Goal: Obtain resource: Download file/media

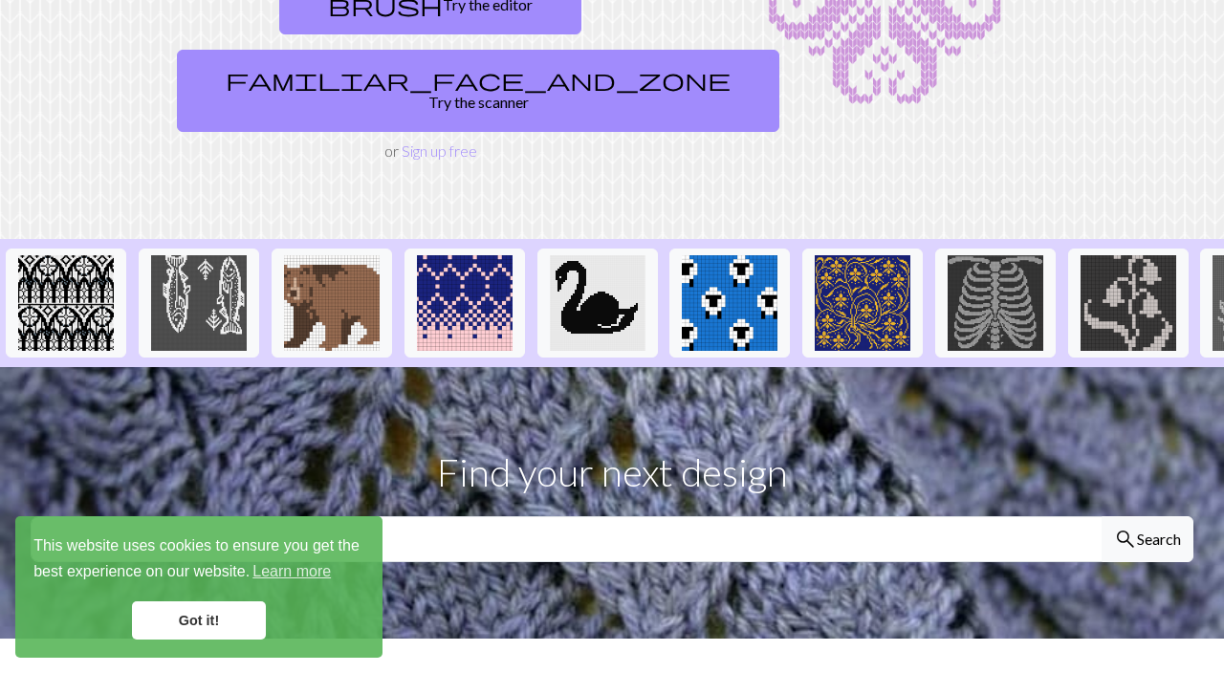
scroll to position [269, 0]
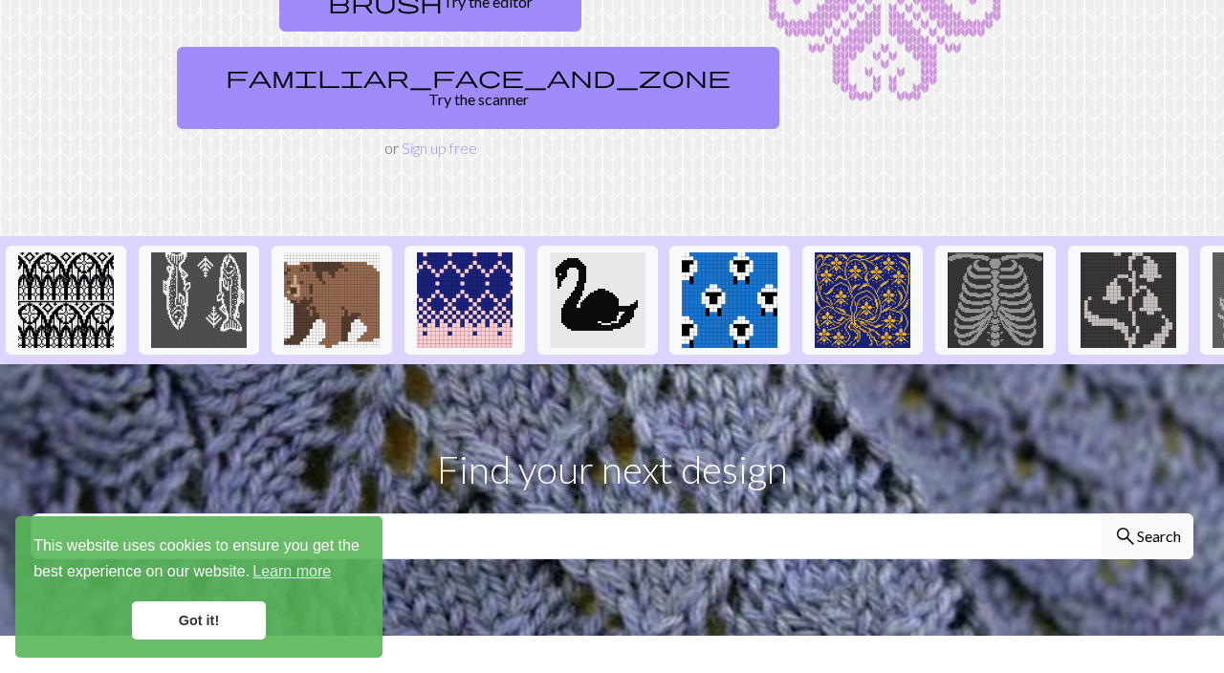
click at [207, 640] on link "Got it!" at bounding box center [199, 621] width 134 height 38
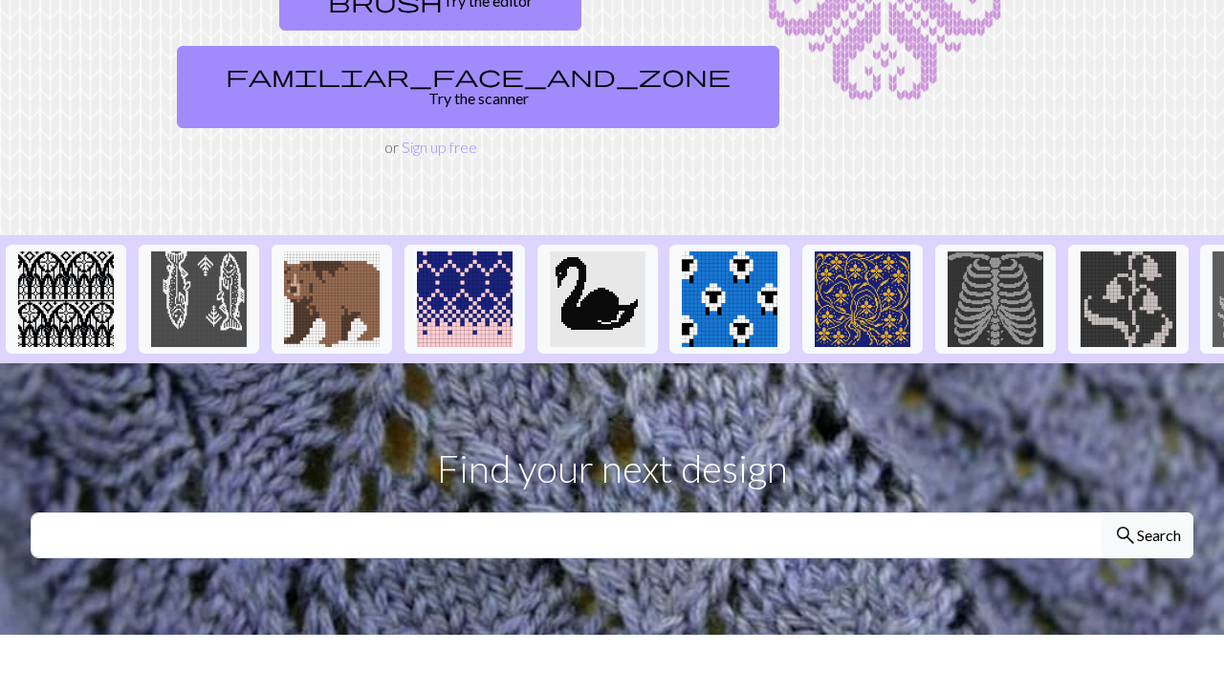
scroll to position [262, 0]
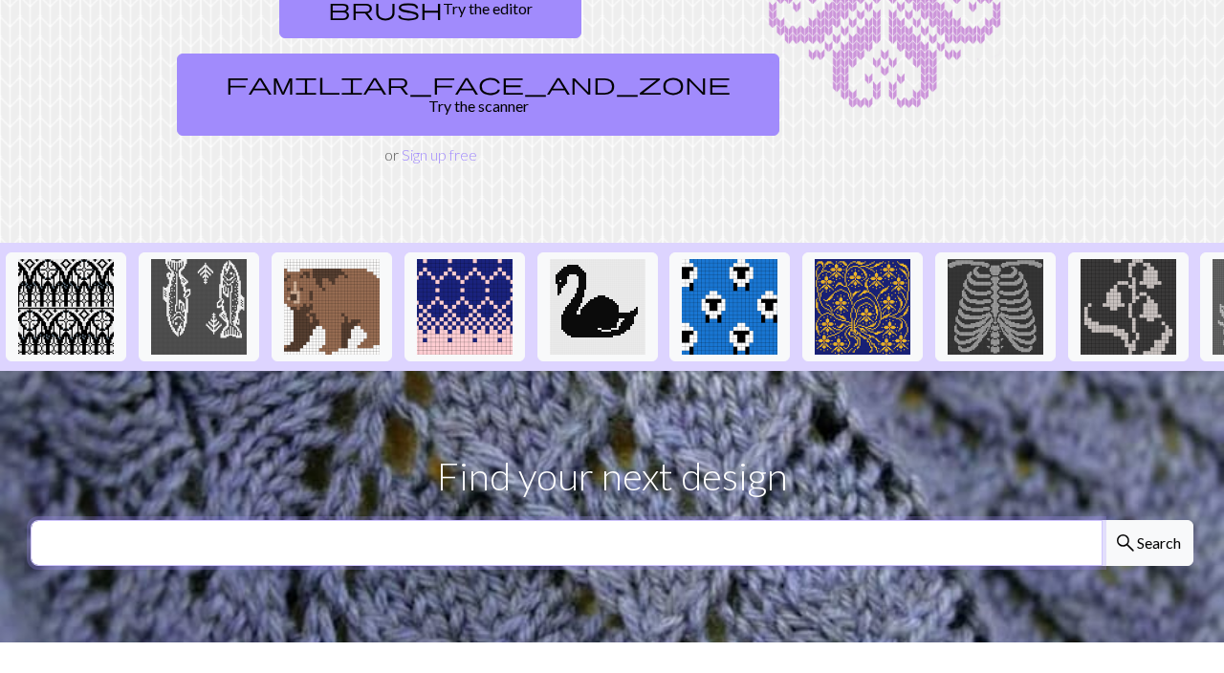
click at [455, 520] on input "text" at bounding box center [567, 543] width 1072 height 46
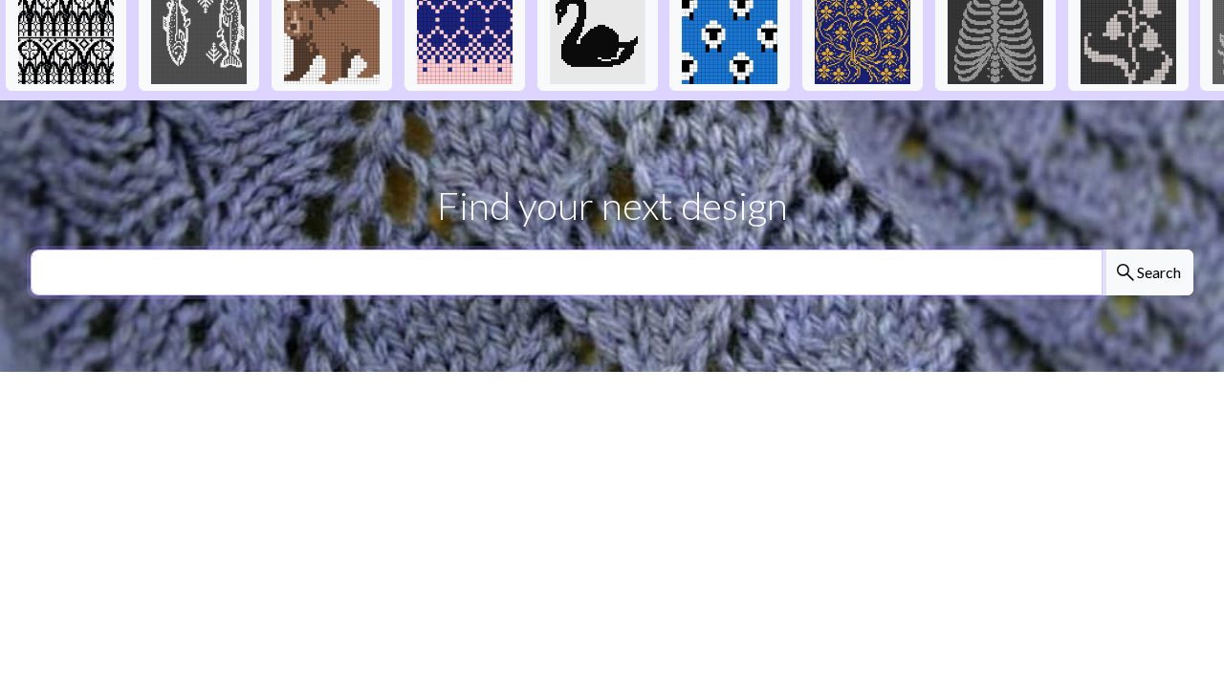
scroll to position [287, 0]
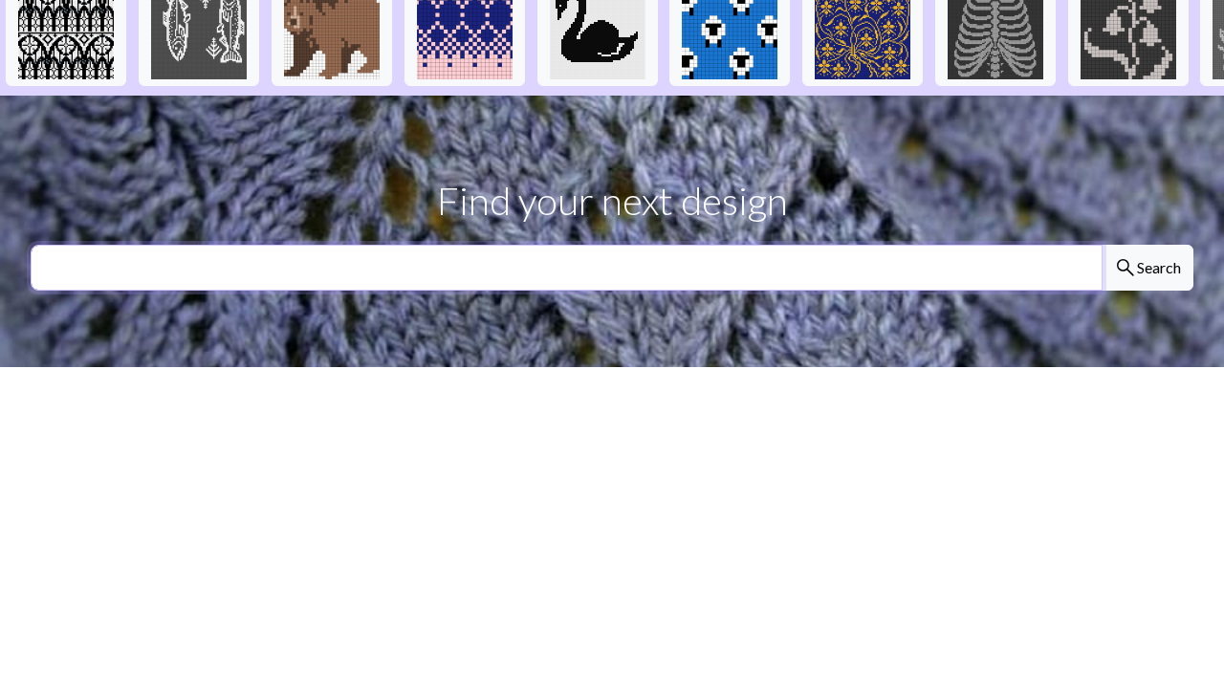
type input "C"
type input "Tasse"
click at [1102, 495] on button "search Search" at bounding box center [1148, 518] width 92 height 46
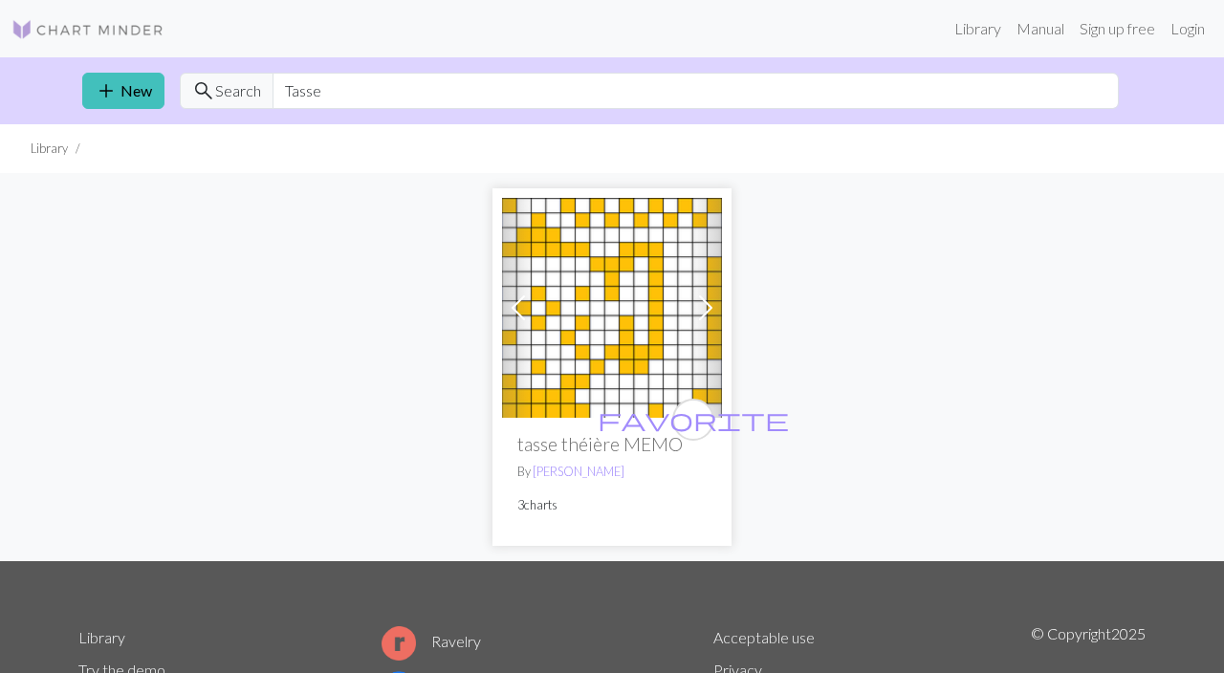
click at [713, 314] on span at bounding box center [706, 308] width 31 height 31
click at [708, 313] on span at bounding box center [706, 308] width 31 height 31
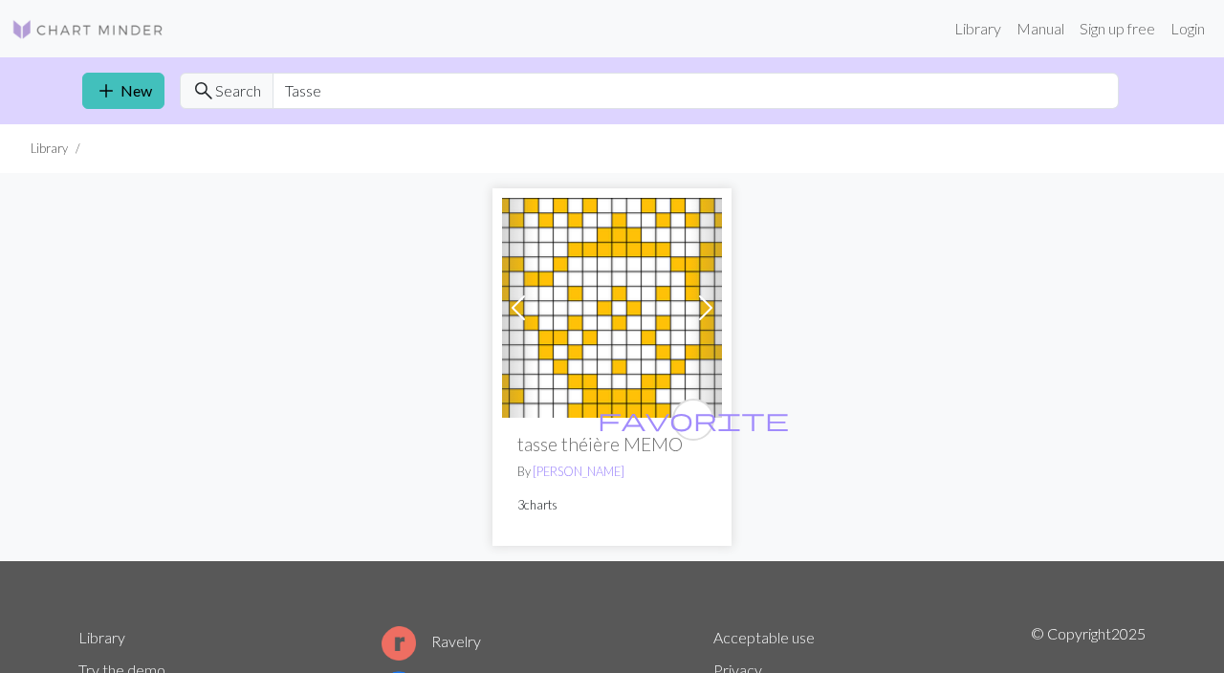
click at [702, 315] on span at bounding box center [706, 308] width 31 height 31
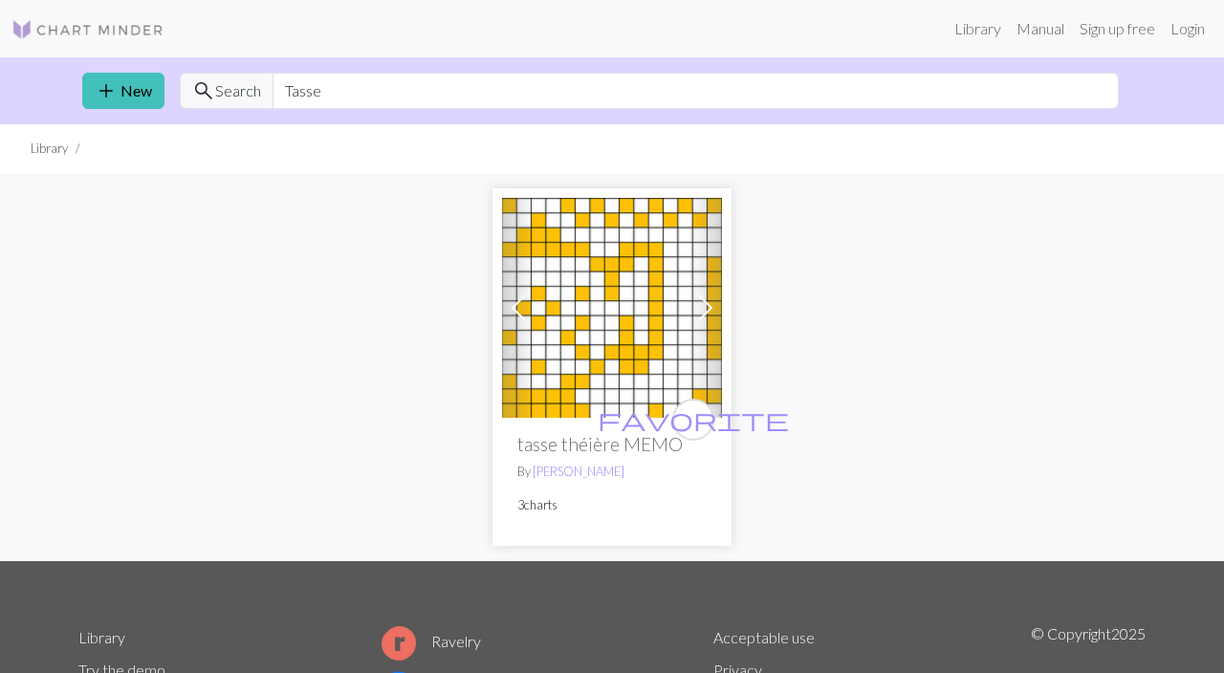
click at [717, 306] on span at bounding box center [706, 308] width 31 height 31
click at [346, 91] on input "Tasse" at bounding box center [696, 91] width 846 height 36
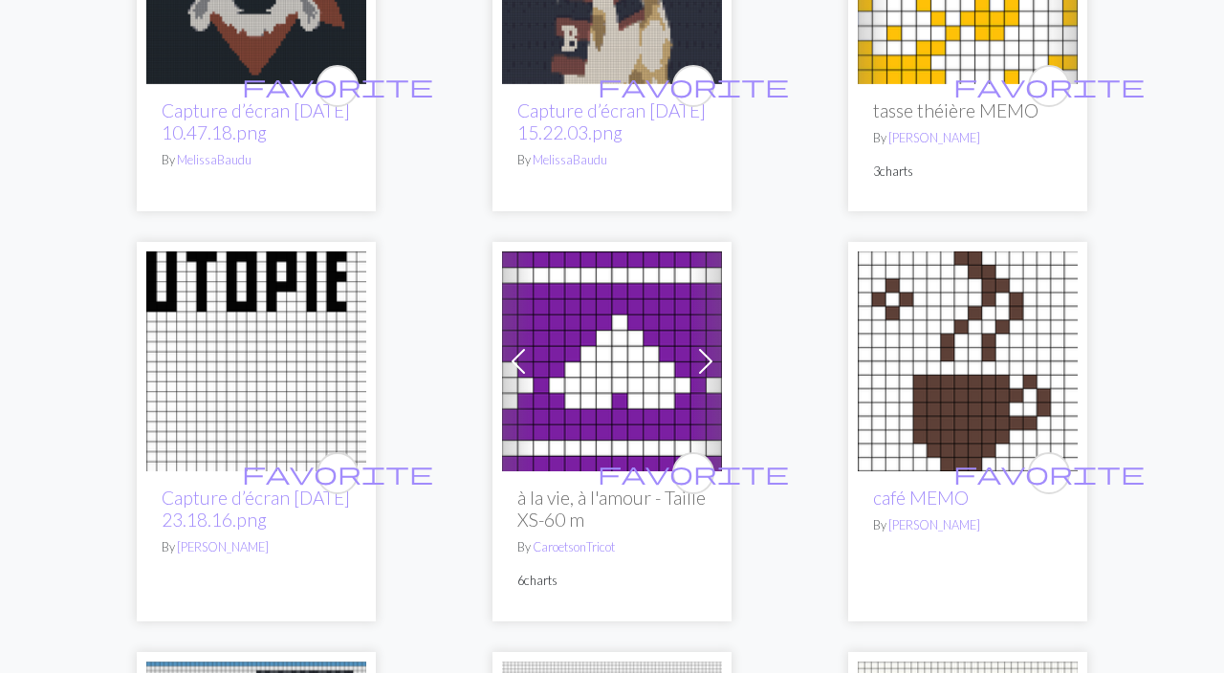
scroll to position [1207, 0]
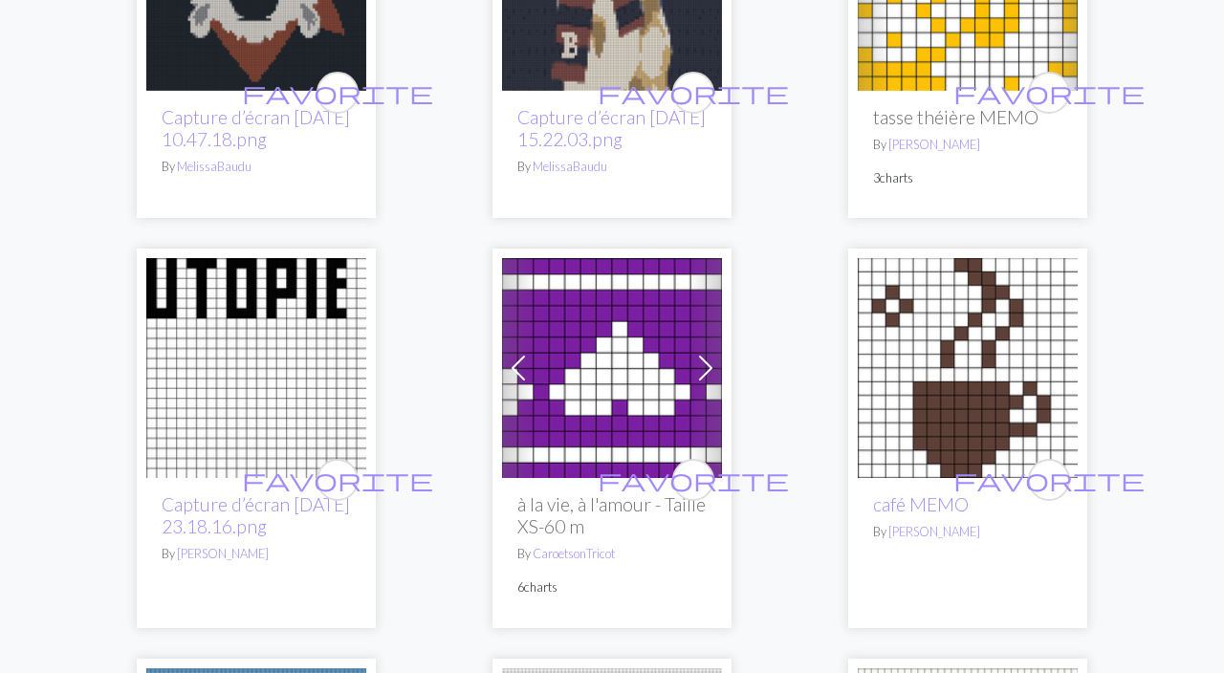
type input "Tasse à café"
click at [969, 423] on img at bounding box center [968, 368] width 220 height 220
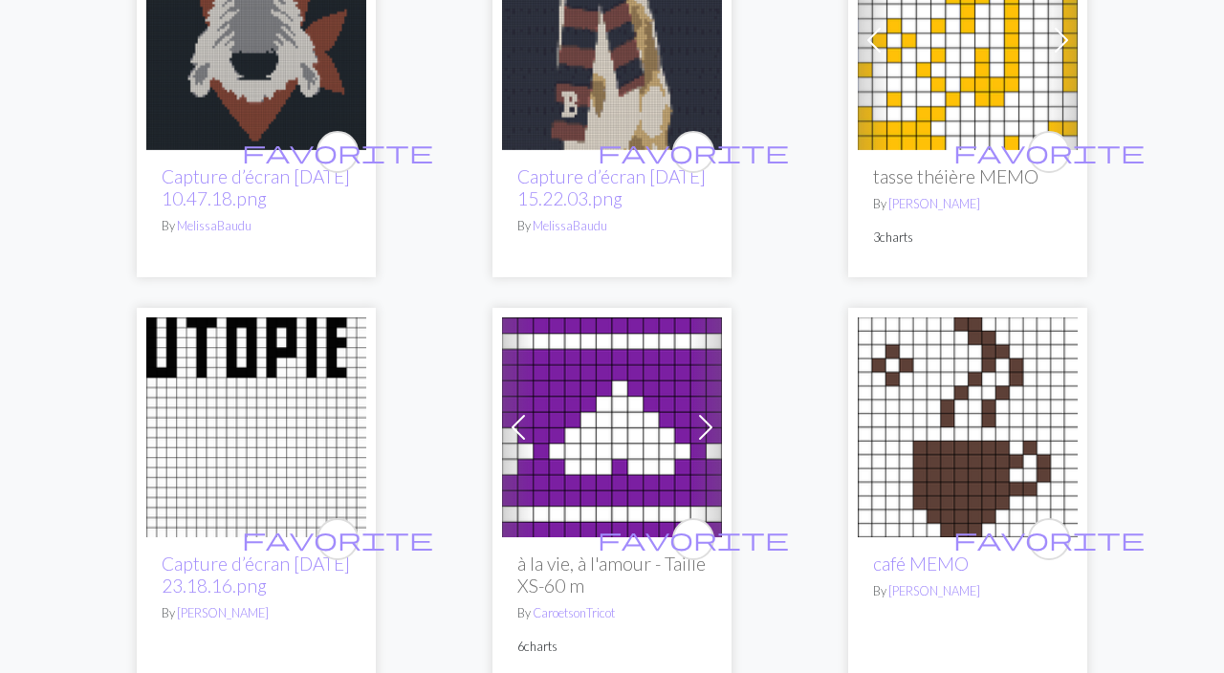
scroll to position [1150, 0]
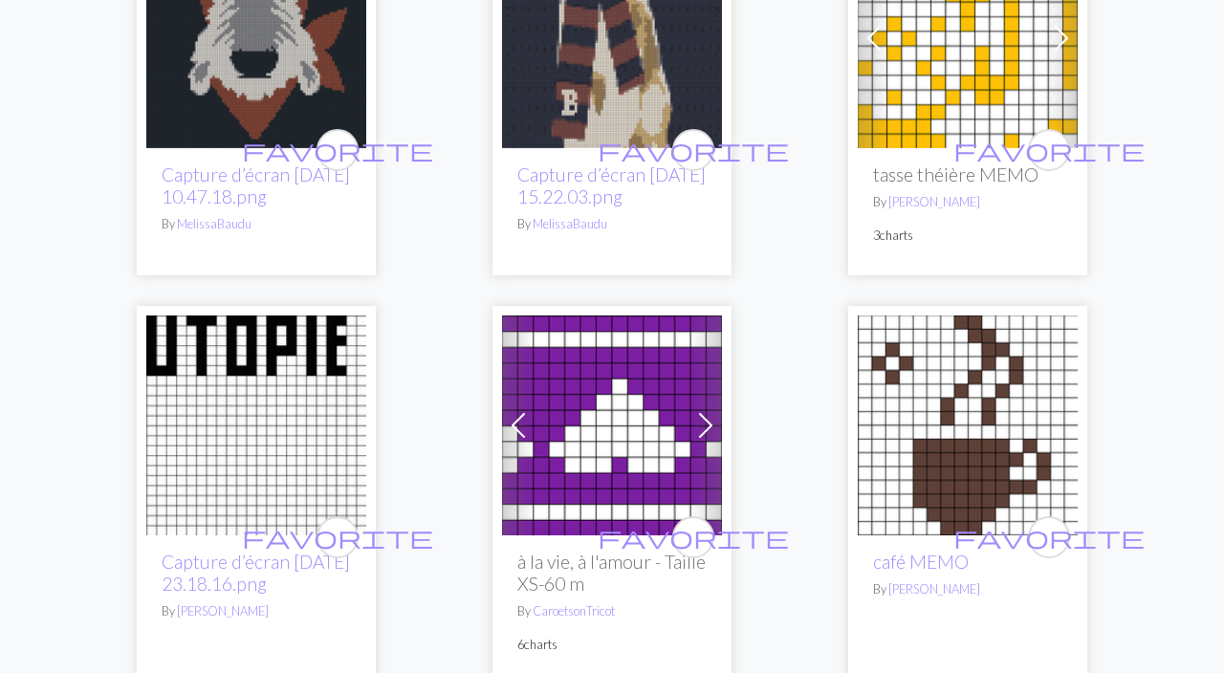
click at [952, 557] on link "café MEMO" at bounding box center [921, 562] width 96 height 22
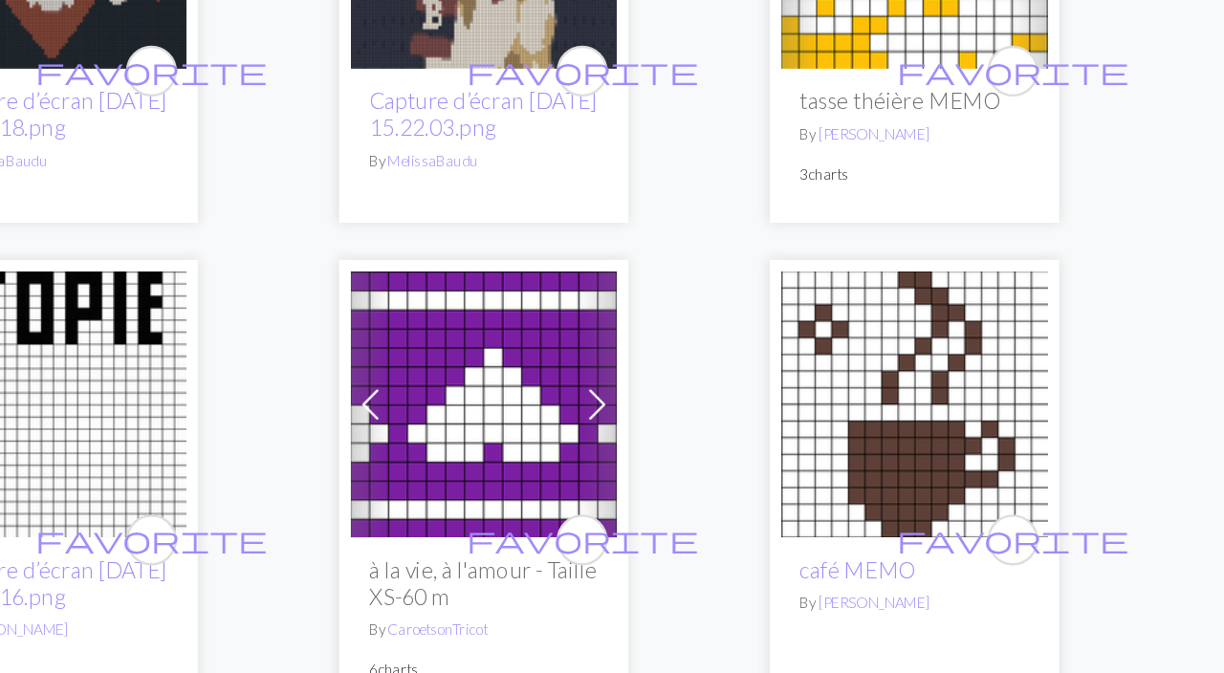
scroll to position [1165, 0]
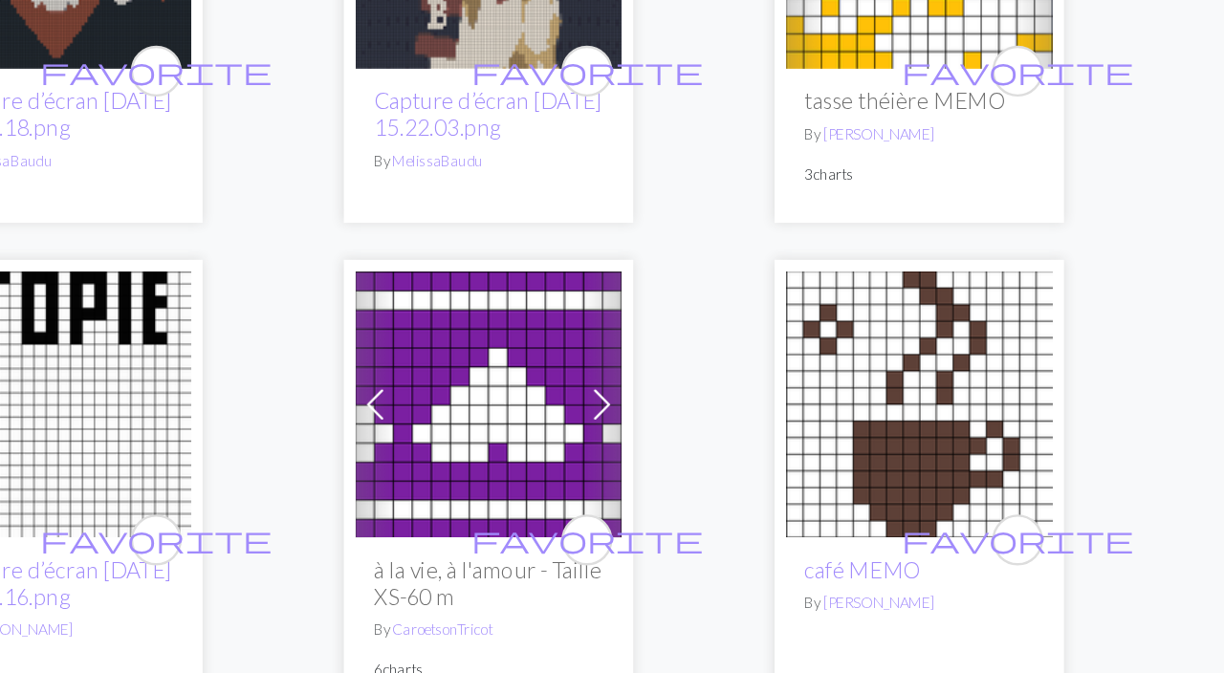
click at [911, 575] on link "shaun" at bounding box center [934, 573] width 92 height 15
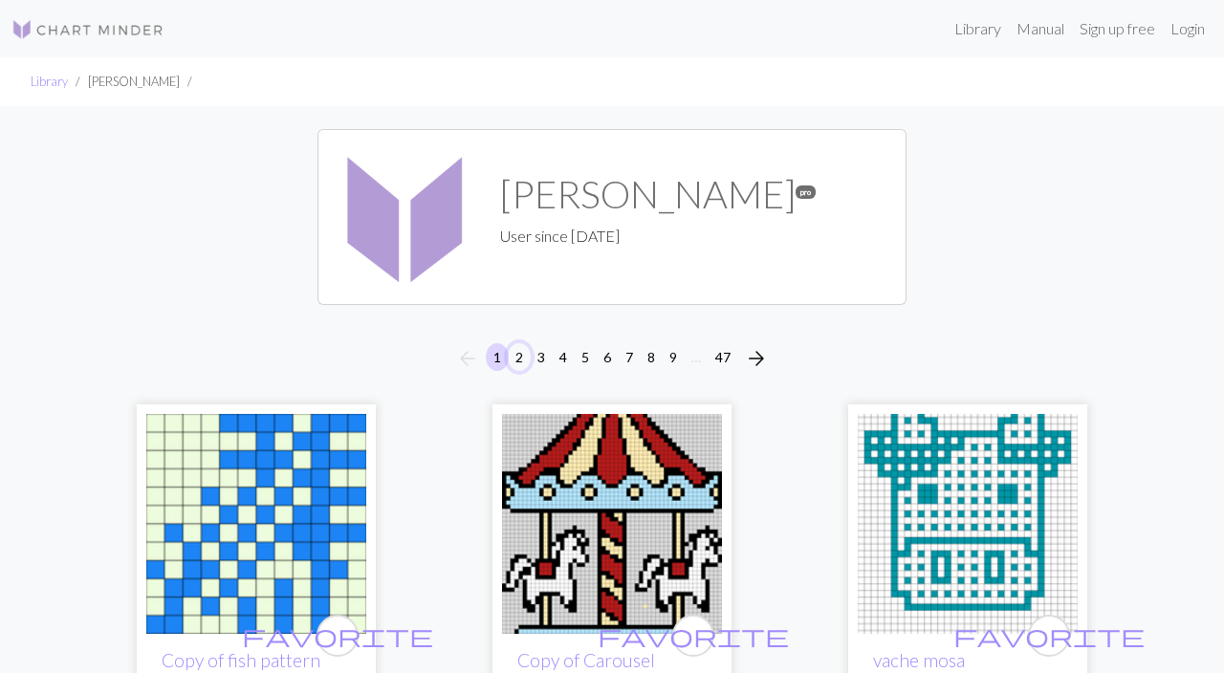
click at [518, 356] on button "2" at bounding box center [519, 357] width 23 height 28
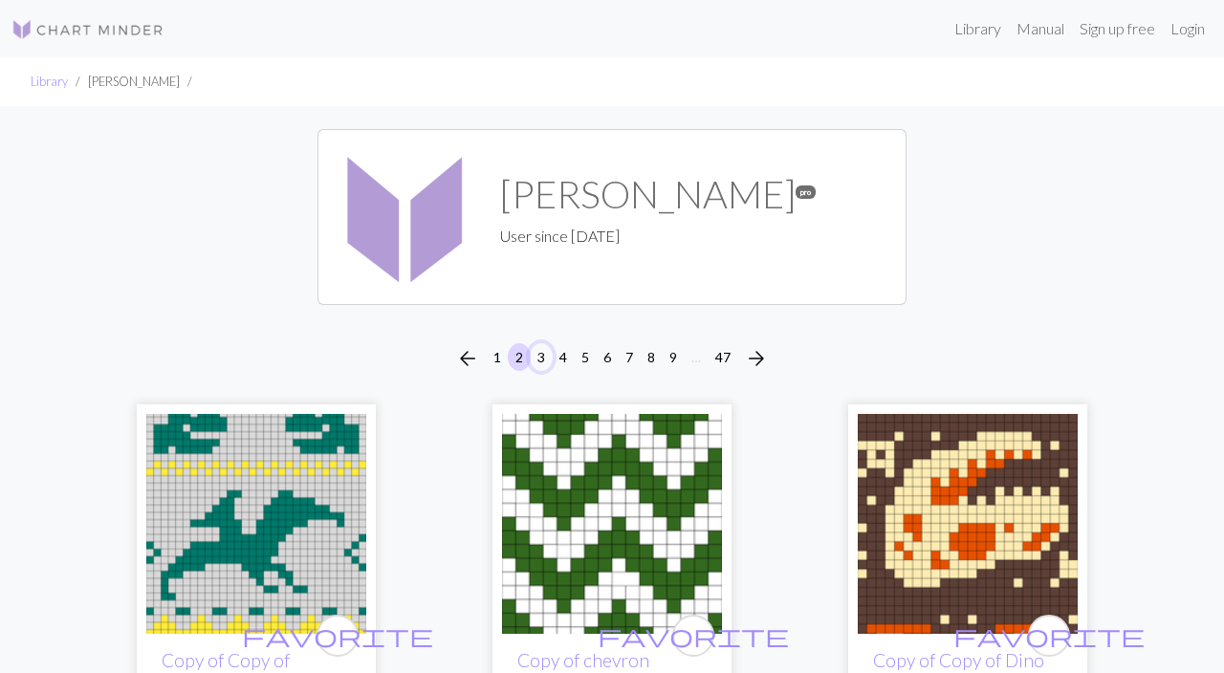
click at [540, 361] on button "3" at bounding box center [541, 357] width 23 height 28
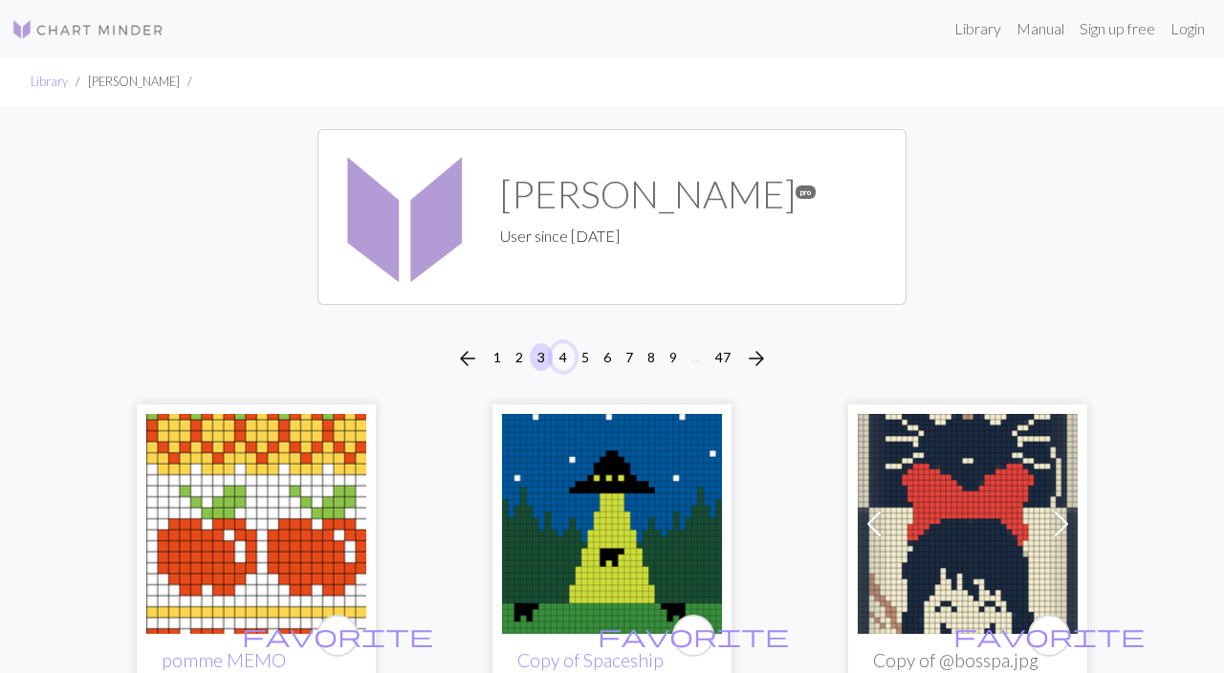
click at [562, 358] on button "4" at bounding box center [563, 357] width 23 height 28
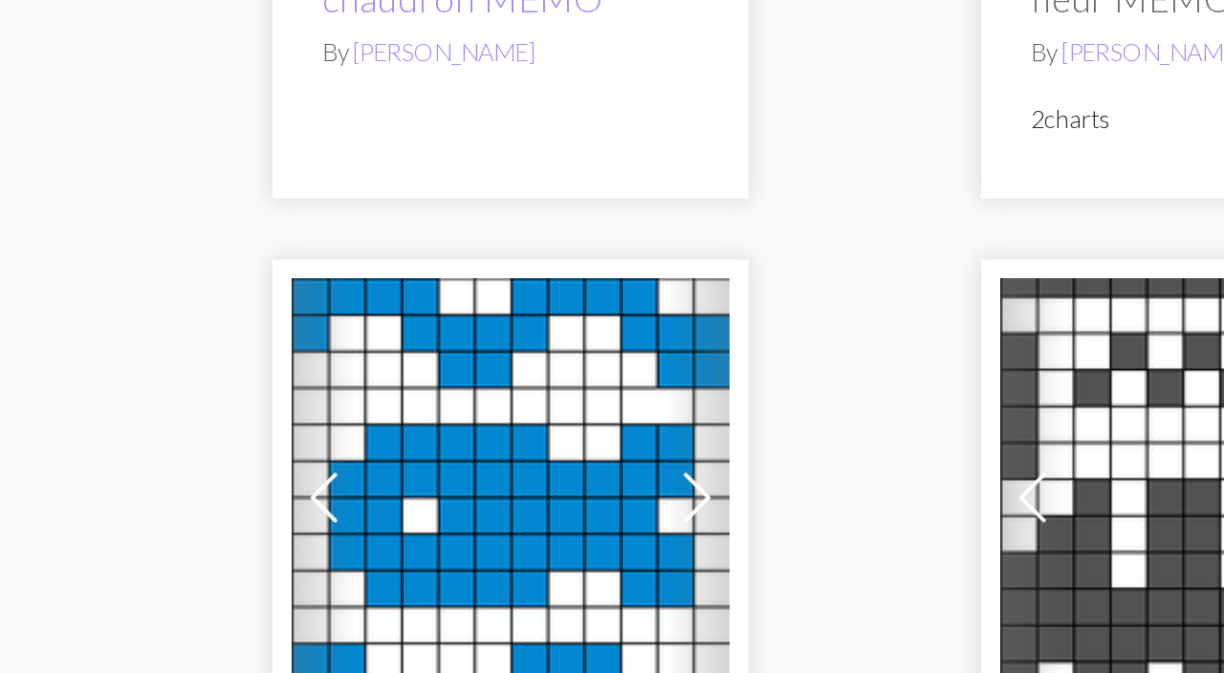
scroll to position [1264, 0]
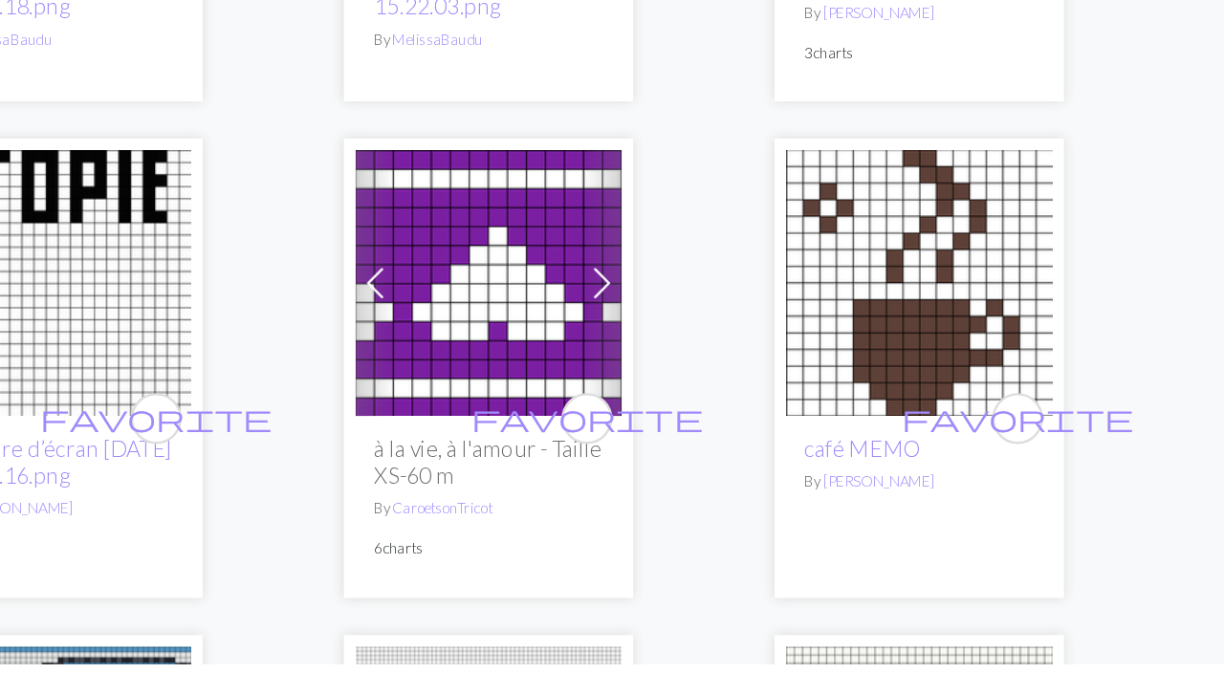
scroll to position [1218, 0]
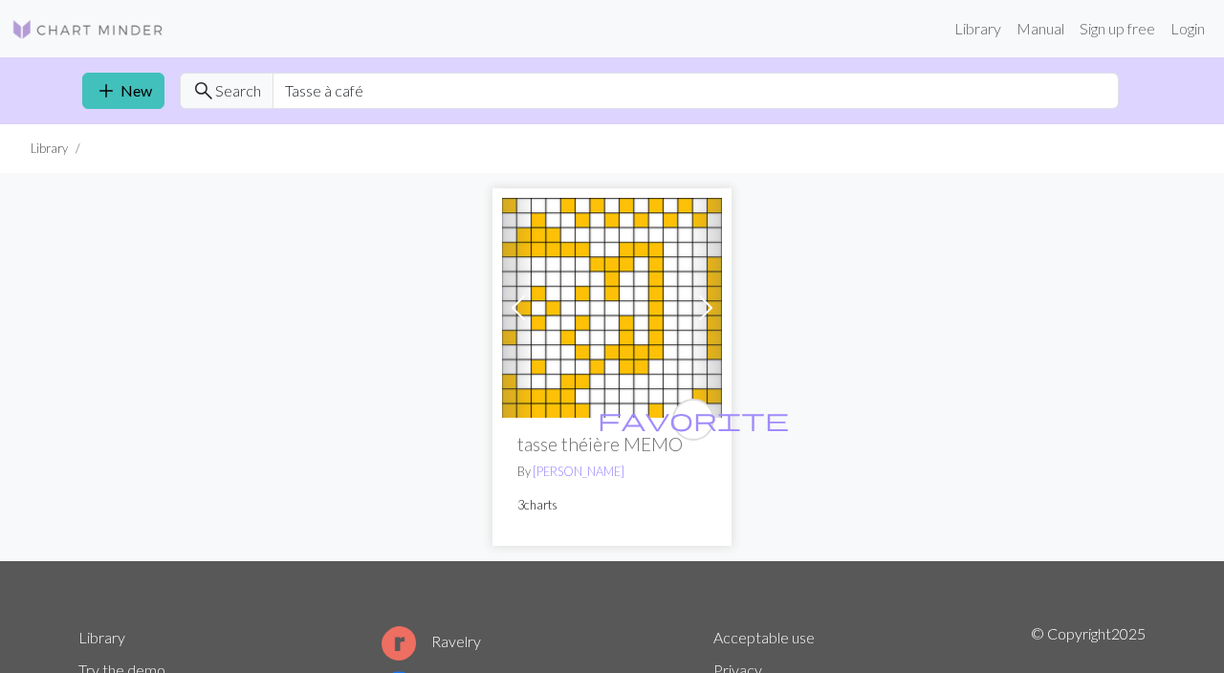
click at [119, 89] on link "add New" at bounding box center [123, 91] width 82 height 36
click at [354, 84] on input "Tasse" at bounding box center [696, 91] width 846 height 36
type input "T"
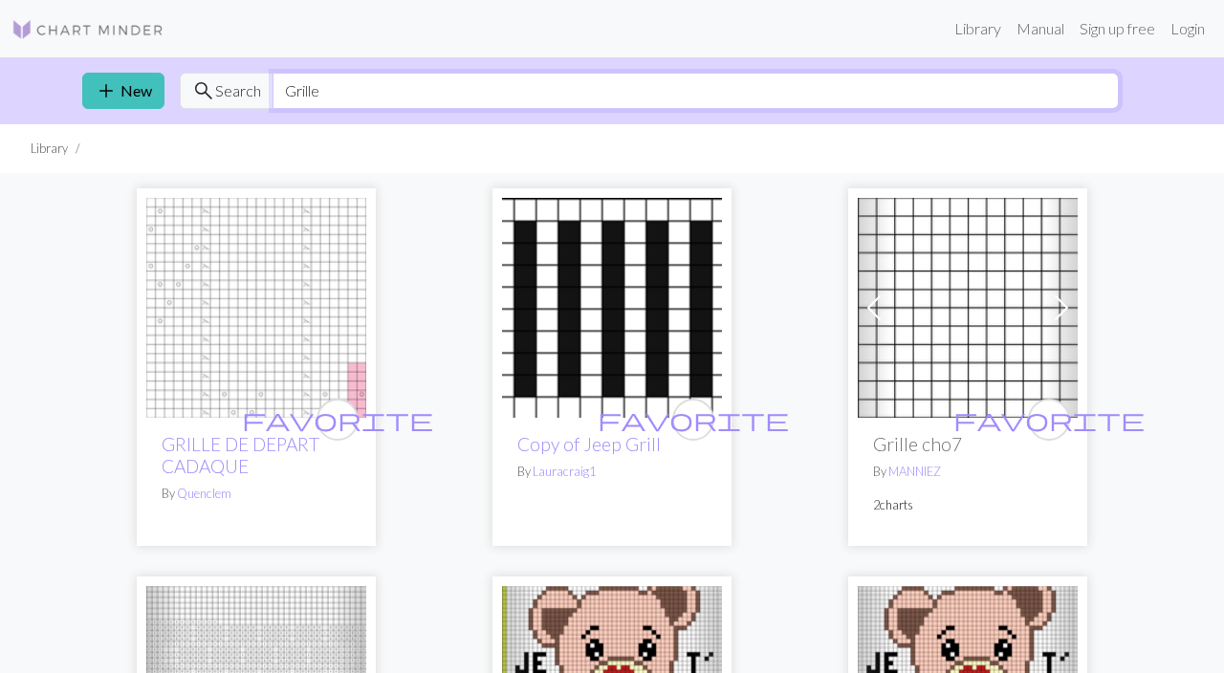
type input "Grille"
click at [988, 331] on img at bounding box center [968, 308] width 220 height 220
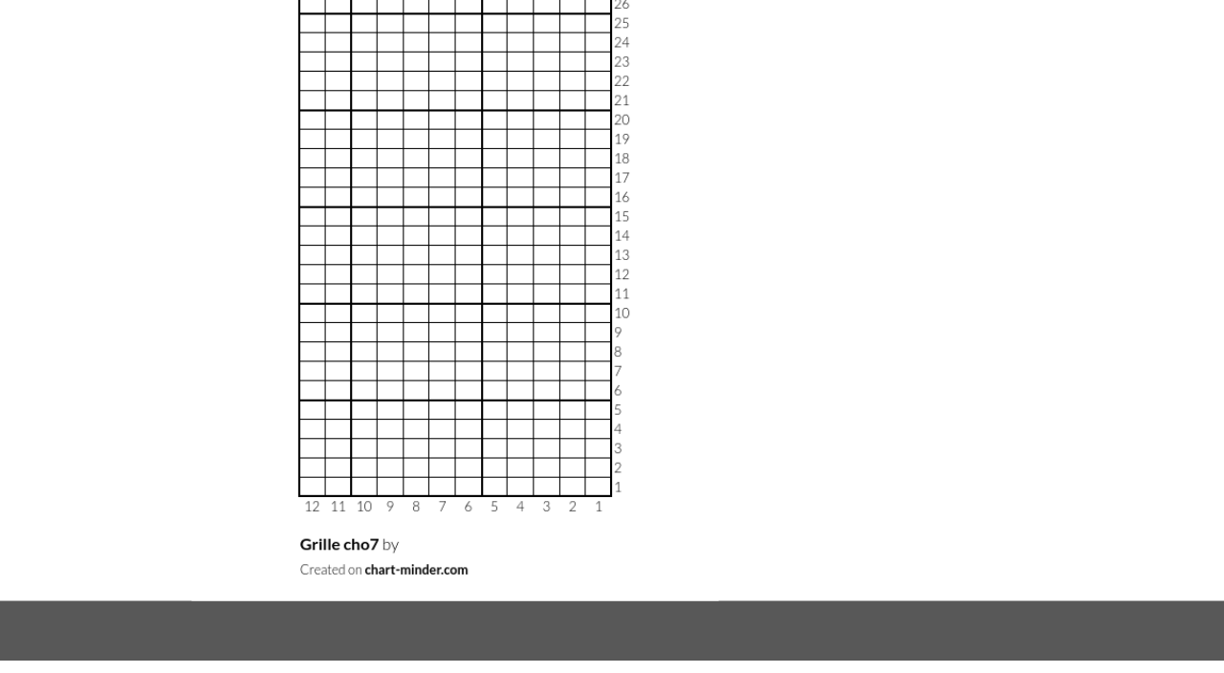
click at [450, 628] on img at bounding box center [444, 375] width 468 height 538
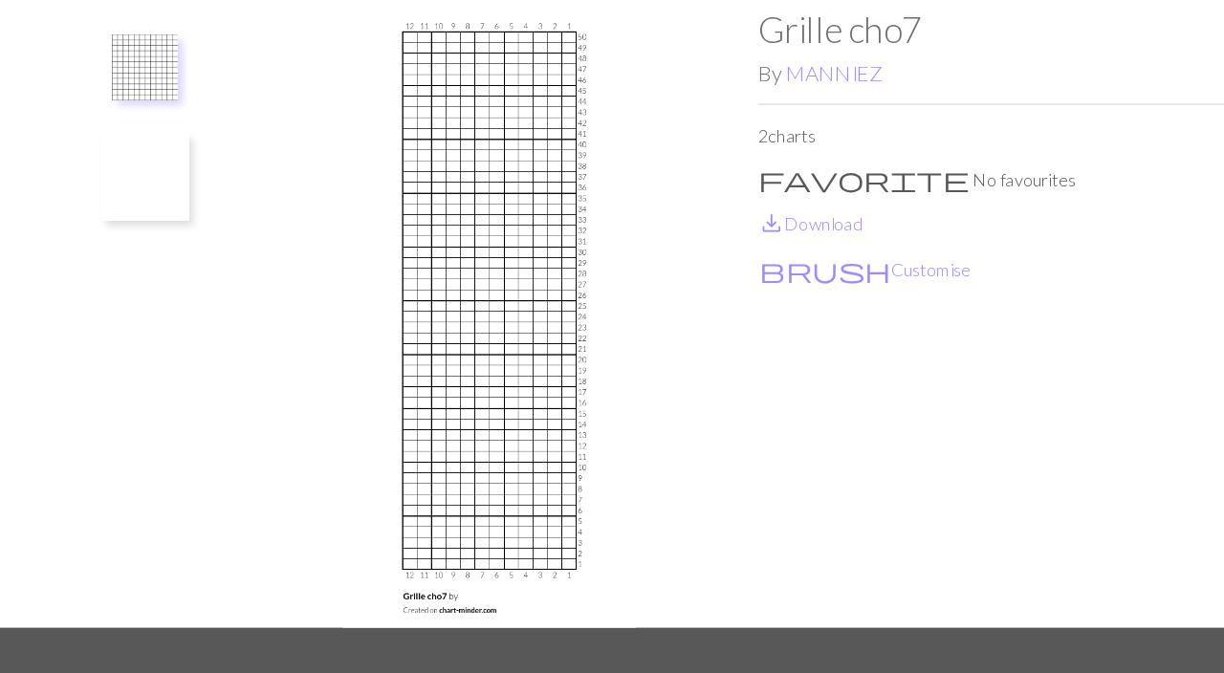
scroll to position [34, 0]
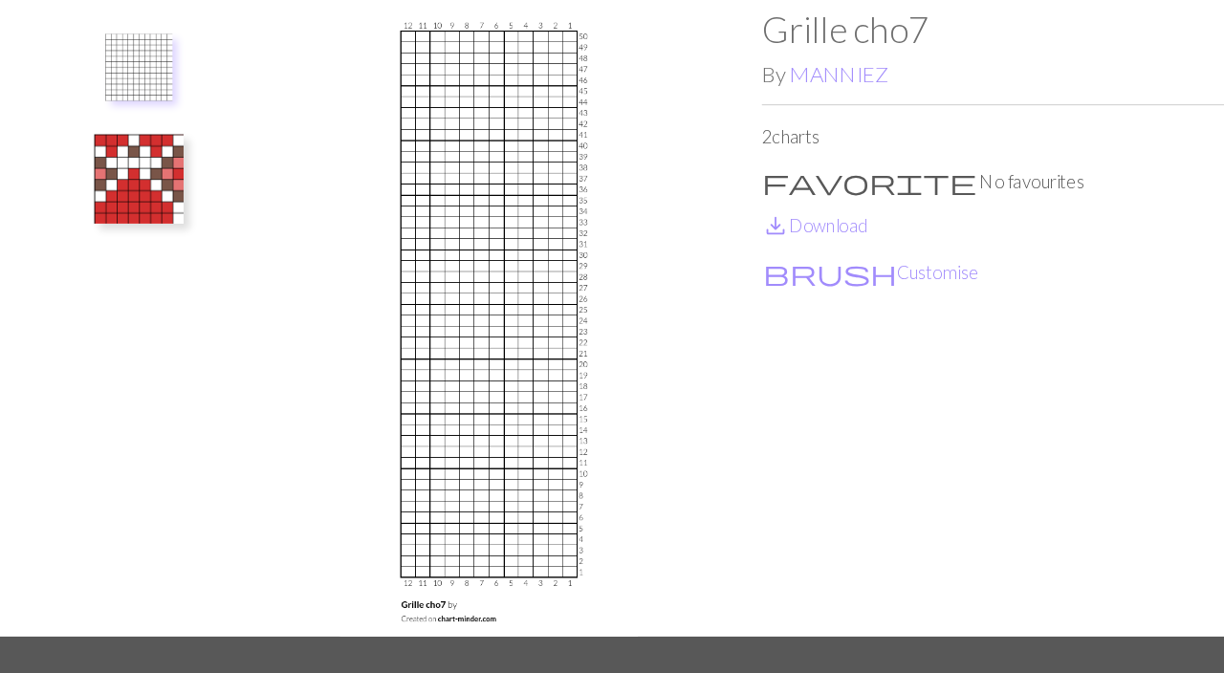
click at [193, 173] on li at bounding box center [144, 218] width 101 height 90
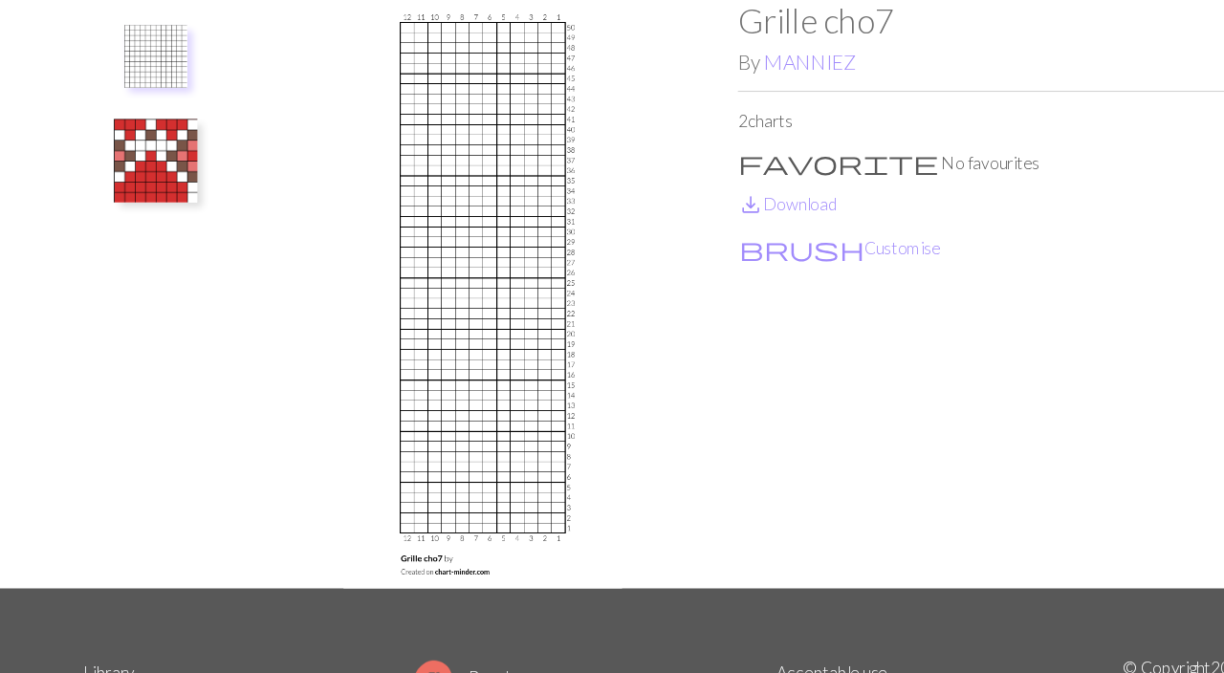
scroll to position [52, 0]
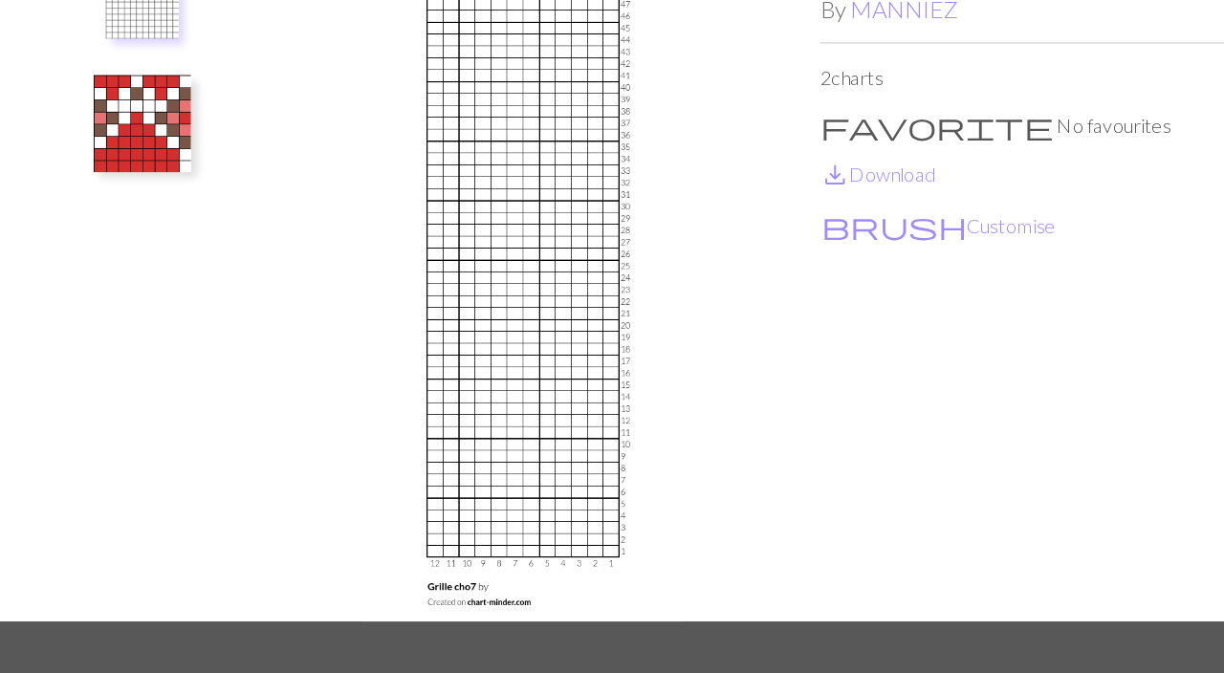
click at [703, 281] on button "brush Customise" at bounding box center [771, 281] width 186 height 25
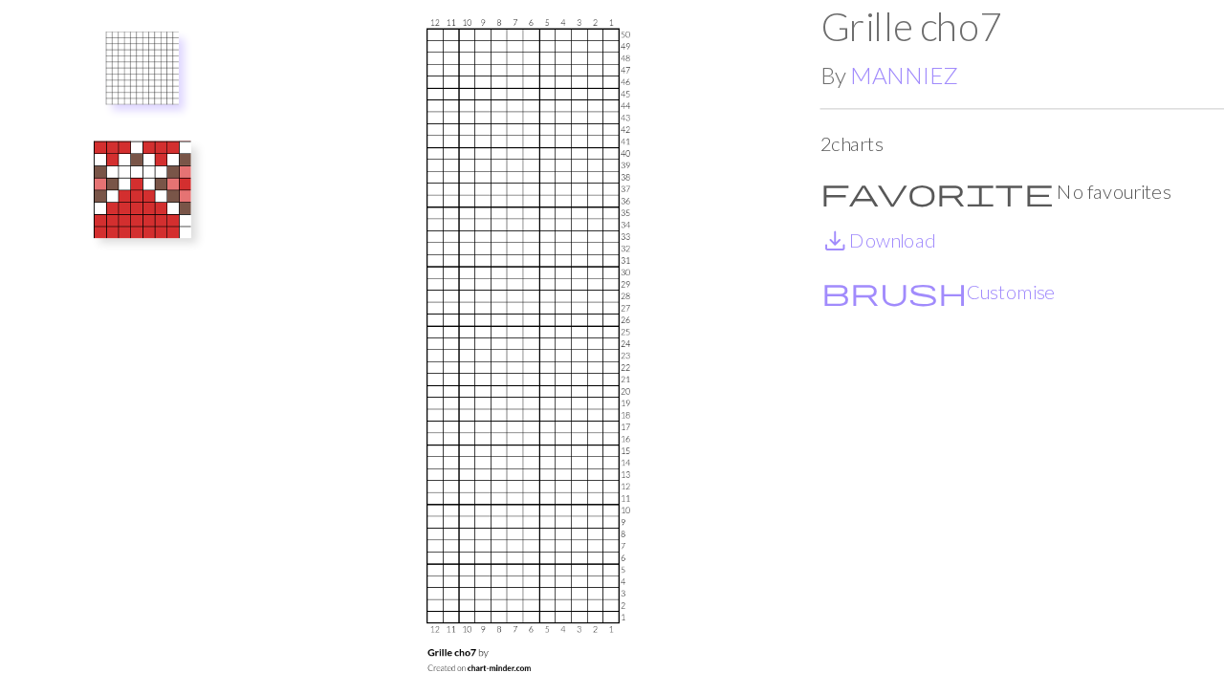
click at [752, 293] on link "save_alt Download" at bounding box center [723, 292] width 91 height 18
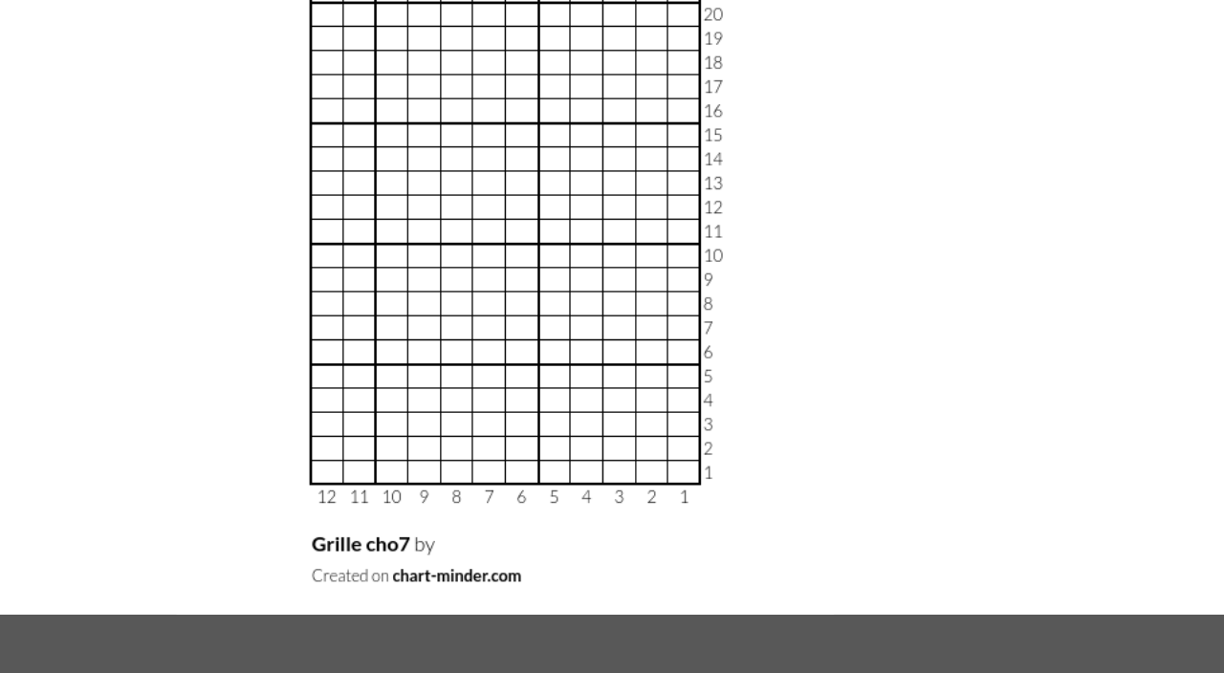
scroll to position [76, 0]
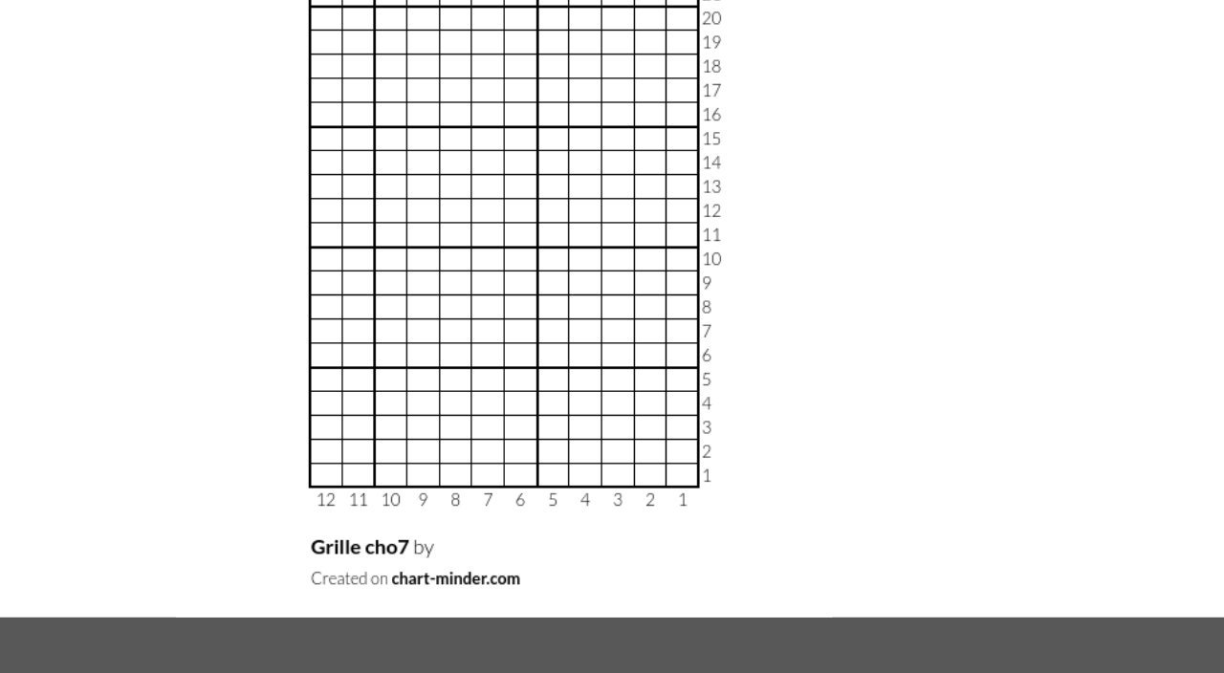
click at [642, 410] on img at bounding box center [444, 300] width 468 height 538
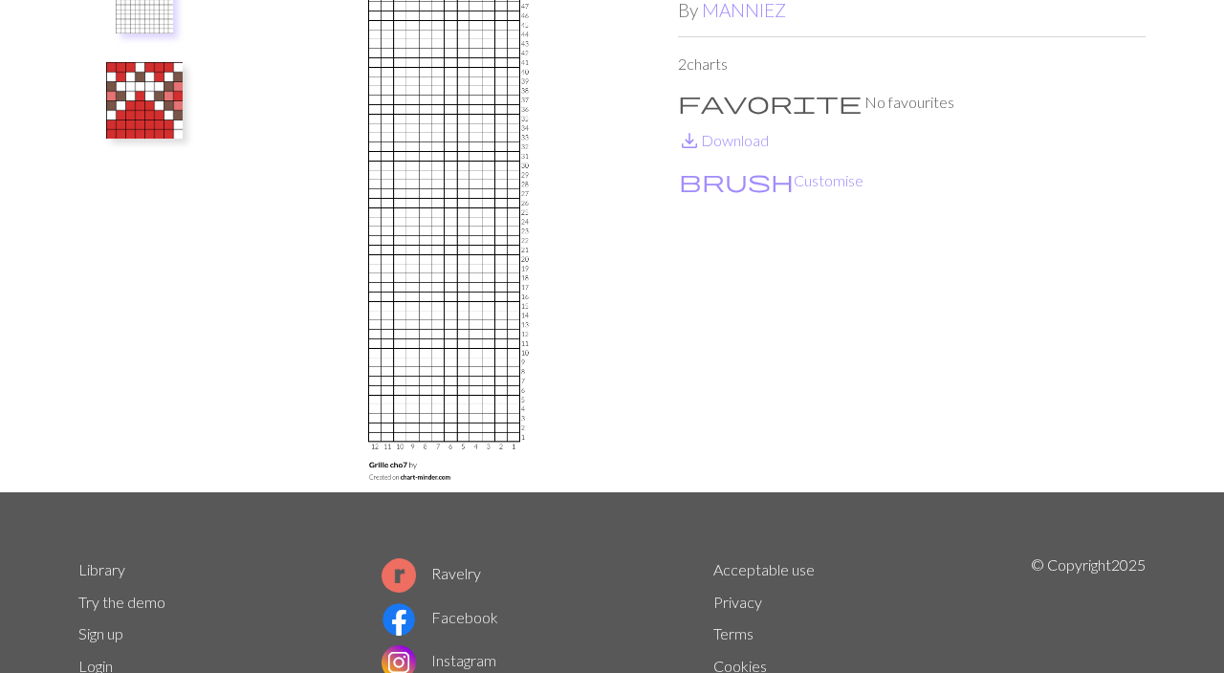
scroll to position [153, 0]
